Goal: Find specific page/section: Find specific page/section

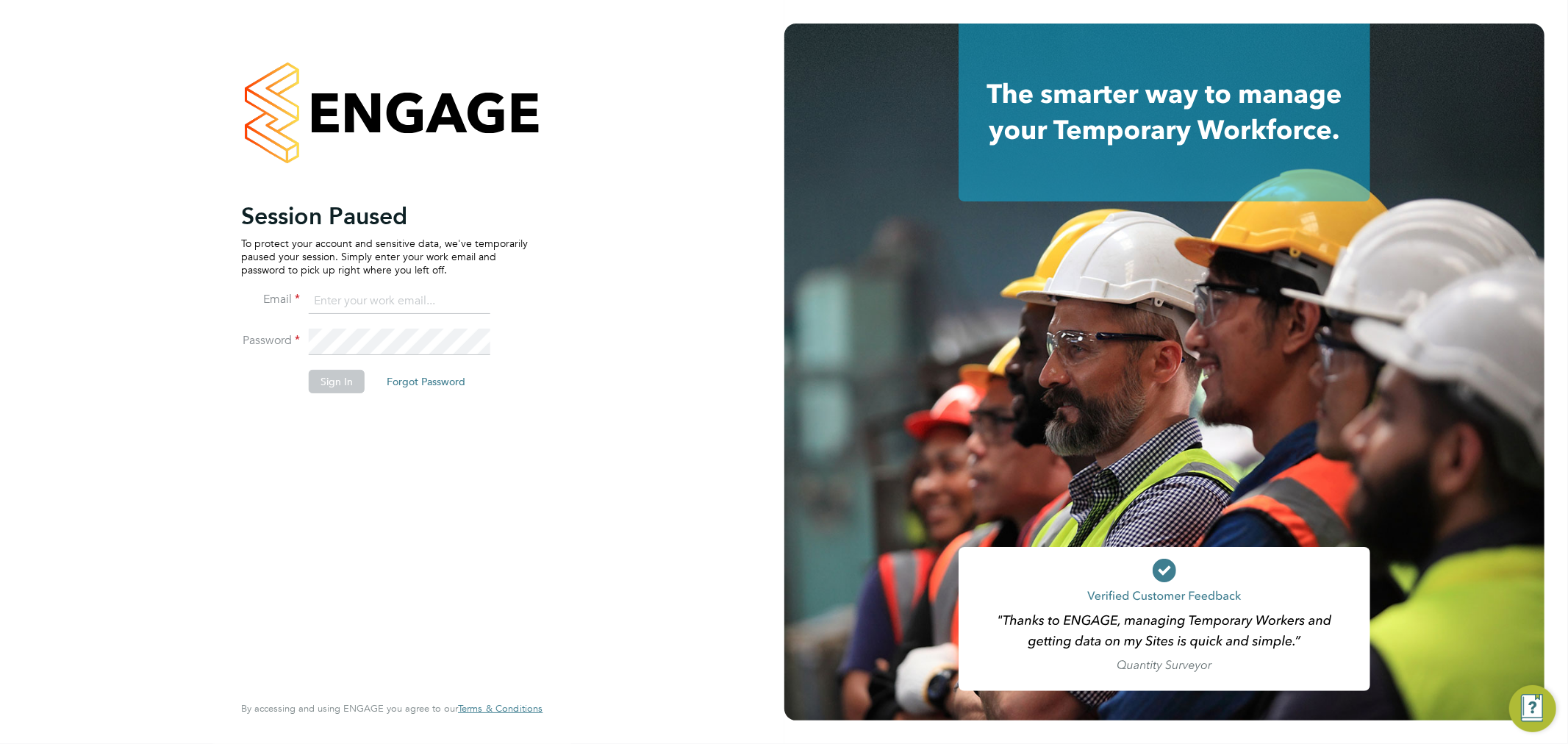
type input "[PERSON_NAME][EMAIL_ADDRESS][DOMAIN_NAME]"
click at [333, 391] on button "Sign In" at bounding box center [336, 382] width 56 height 23
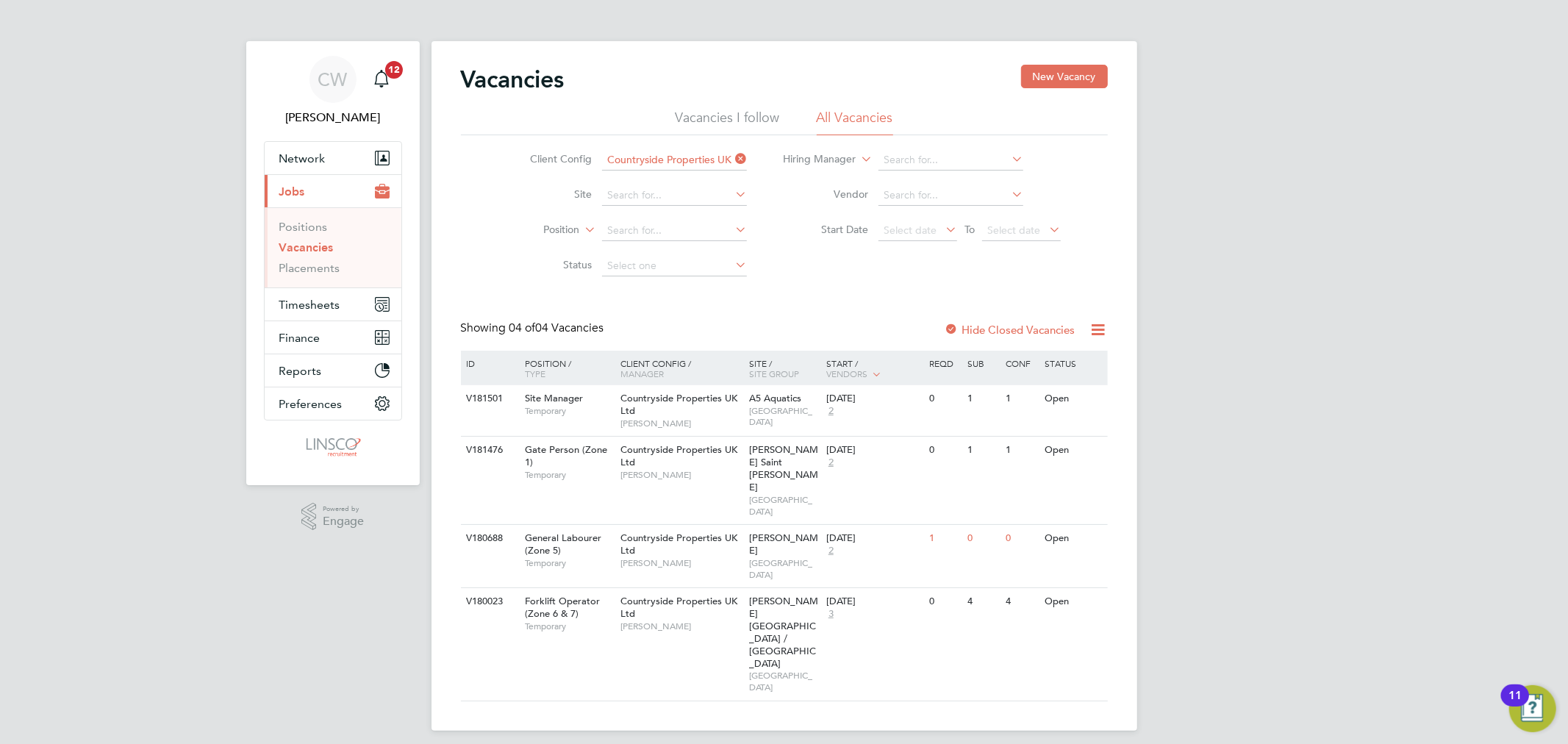
click at [732, 159] on icon at bounding box center [732, 159] width 0 height 20
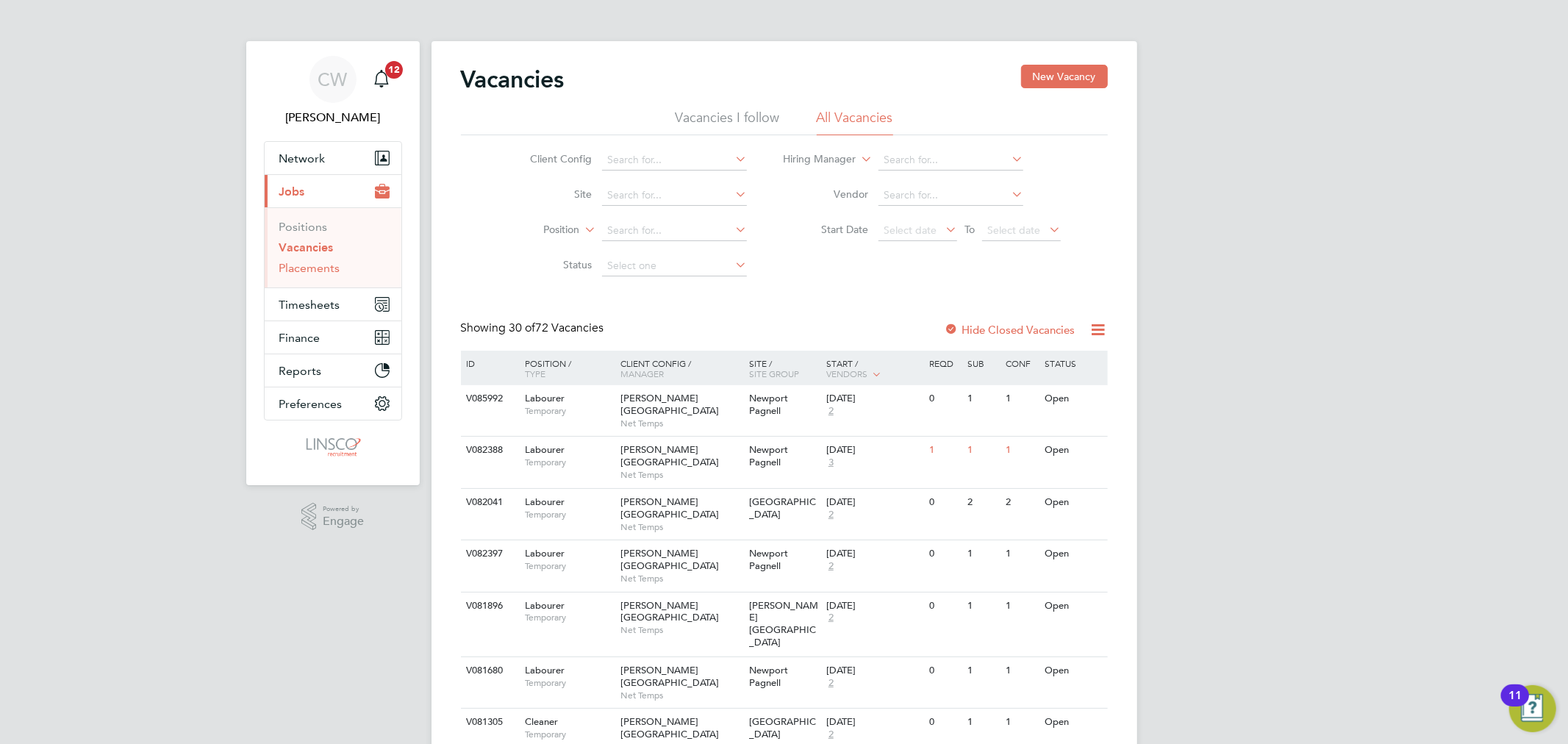
click at [319, 269] on link "Placements" at bounding box center [309, 268] width 61 height 14
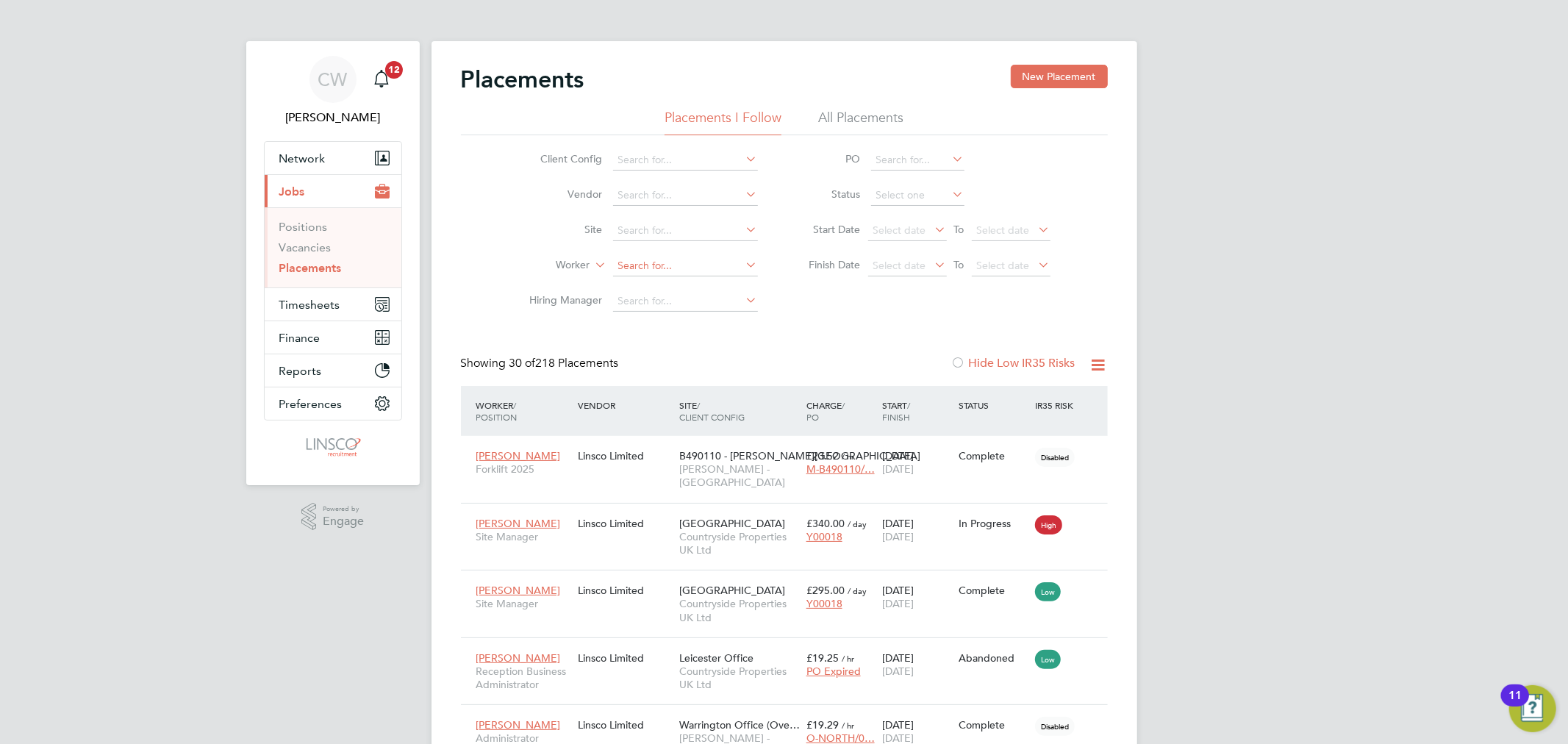
click at [629, 268] on input at bounding box center [685, 266] width 145 height 20
click at [706, 284] on b "Gardi" at bounding box center [719, 286] width 27 height 12
type input "Robert Gardiner"
